Goal: Transaction & Acquisition: Purchase product/service

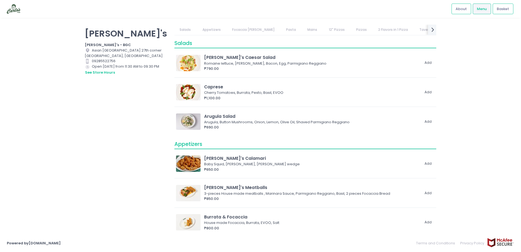
click at [324, 29] on link "12" Pizzas" at bounding box center [337, 30] width 26 height 10
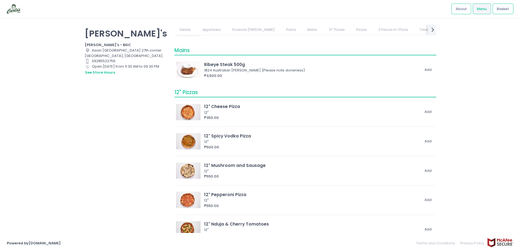
scroll to position [590, 0]
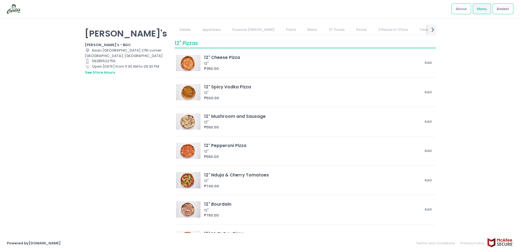
drag, startPoint x: 83, startPoint y: 152, endPoint x: 92, endPoint y: 150, distance: 9.5
click at [83, 152] on div "[PERSON_NAME]'s [PERSON_NAME]'s - BGC Location Created with Sketch. [GEOGRAPHIC…" at bounding box center [127, 123] width 90 height 197
click at [59, 145] on div "[PERSON_NAME]'s [PERSON_NAME]'s - BGC Location Created with Sketch. [GEOGRAPHIC…" at bounding box center [260, 126] width 521 height 203
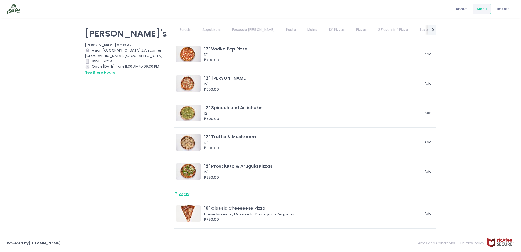
scroll to position [836, 0]
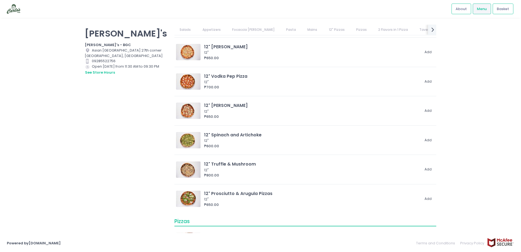
click at [469, 107] on div "[PERSON_NAME]'s [PERSON_NAME]'s - BGC Location Created with Sketch. [GEOGRAPHIC…" at bounding box center [260, 126] width 521 height 203
click at [137, 148] on div "[PERSON_NAME]'s [PERSON_NAME]'s - BGC Location Created with Sketch. [GEOGRAPHIC…" at bounding box center [127, 123] width 90 height 197
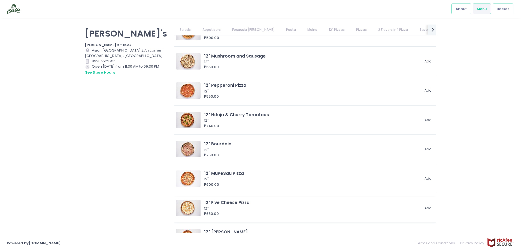
scroll to position [645, 0]
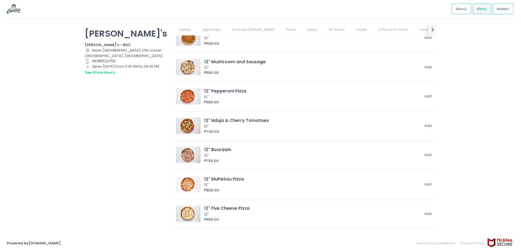
drag, startPoint x: 94, startPoint y: 145, endPoint x: 35, endPoint y: 157, distance: 60.1
click at [94, 145] on div "[PERSON_NAME]'s [PERSON_NAME]'s - BGC Location Created with Sketch. [GEOGRAPHIC…" at bounding box center [127, 123] width 90 height 197
drag, startPoint x: 110, startPoint y: 127, endPoint x: 97, endPoint y: 122, distance: 14.5
click at [110, 127] on div "[PERSON_NAME]'s [PERSON_NAME]'s - BGC Location Created with Sketch. [GEOGRAPHIC…" at bounding box center [127, 123] width 90 height 197
click at [63, 114] on div "[PERSON_NAME]'s [PERSON_NAME]'s - BGC Location Created with Sketch. [GEOGRAPHIC…" at bounding box center [260, 126] width 521 height 203
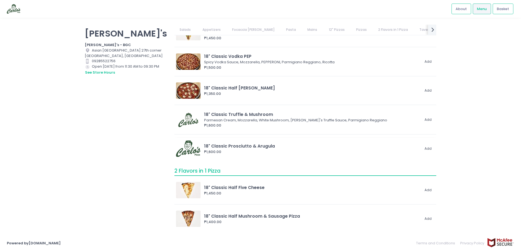
scroll to position [1381, 0]
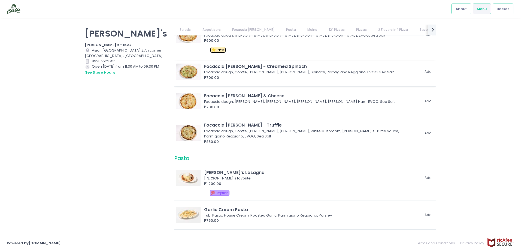
scroll to position [273, 0]
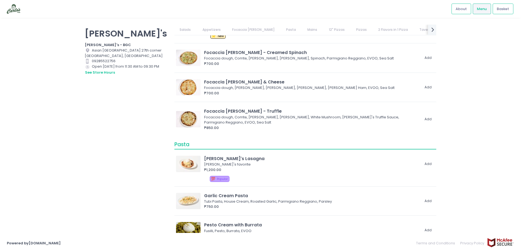
click at [150, 125] on div "[PERSON_NAME]'s [PERSON_NAME]'s - BGC Location Created with Sketch. [GEOGRAPHIC…" at bounding box center [127, 123] width 90 height 197
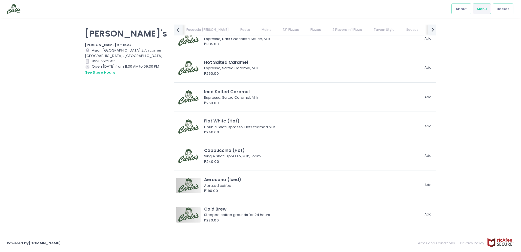
scroll to position [2590, 0]
